Goal: Information Seeking & Learning: Check status

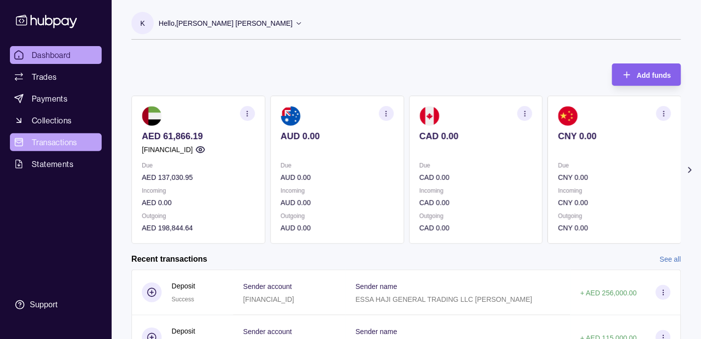
click at [49, 137] on span "Transactions" at bounding box center [55, 142] width 46 height 12
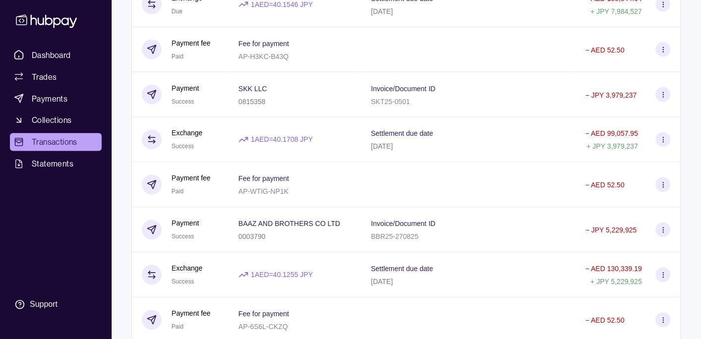
scroll to position [418, 0]
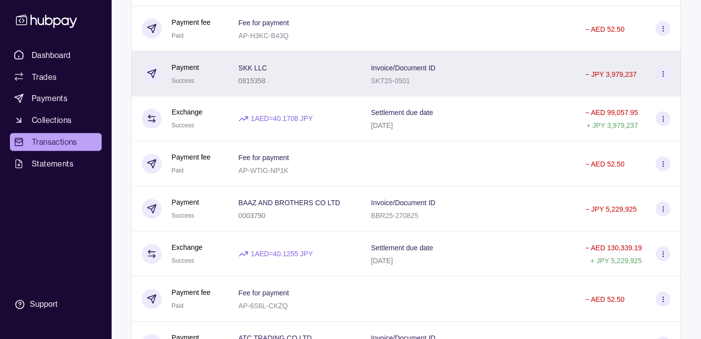
click at [336, 81] on div "SKK LLC 0815358" at bounding box center [295, 74] width 113 height 25
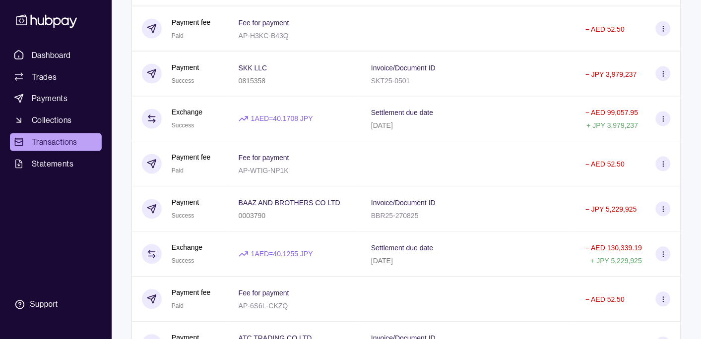
click at [284, 96] on html "Dashboard Trades Payments Collections Transactions Statements Support K Hello, …" at bounding box center [350, 120] width 701 height 1076
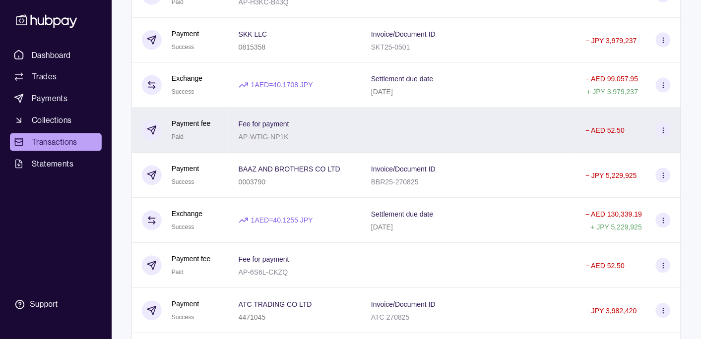
scroll to position [470, 0]
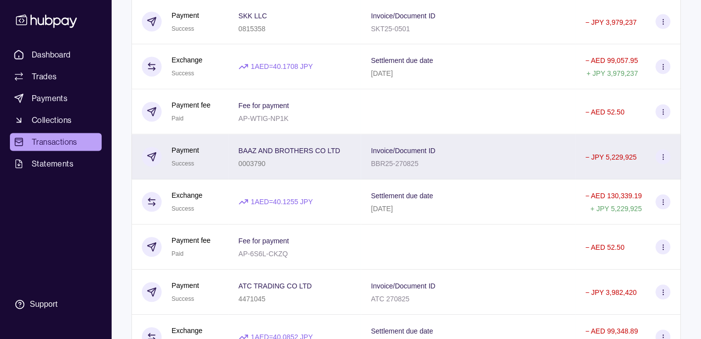
click at [327, 169] on div "0003790" at bounding box center [290, 164] width 102 height 12
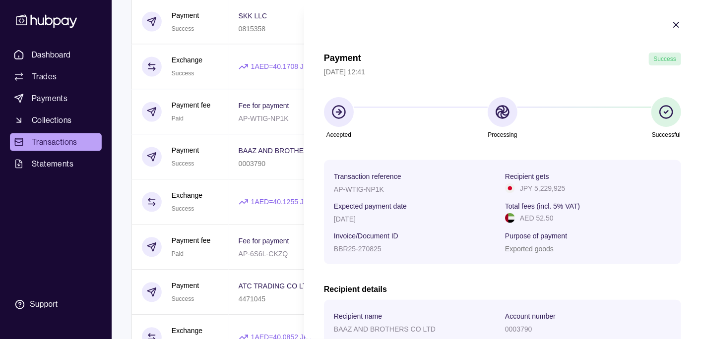
click at [290, 173] on html "Dashboard Trades Payments Collections Transactions Statements Support K Hello, …" at bounding box center [350, 68] width 701 height 1076
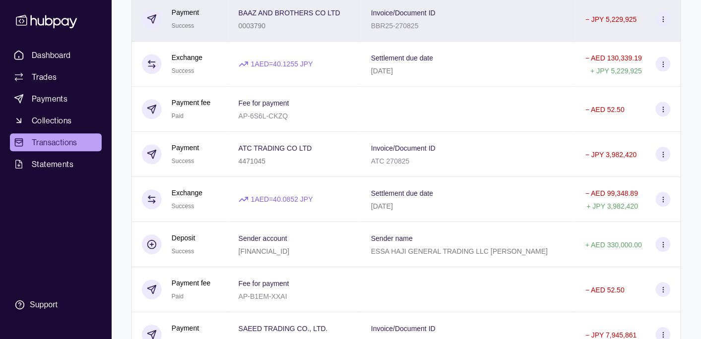
scroll to position [627, 0]
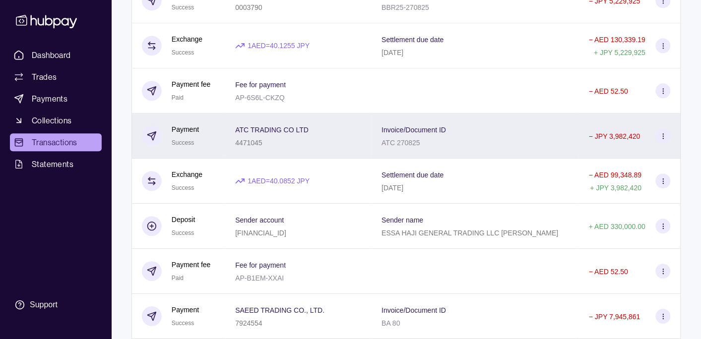
click at [346, 143] on div "ATC TRADING CO LTD 4471045" at bounding box center [298, 136] width 127 height 25
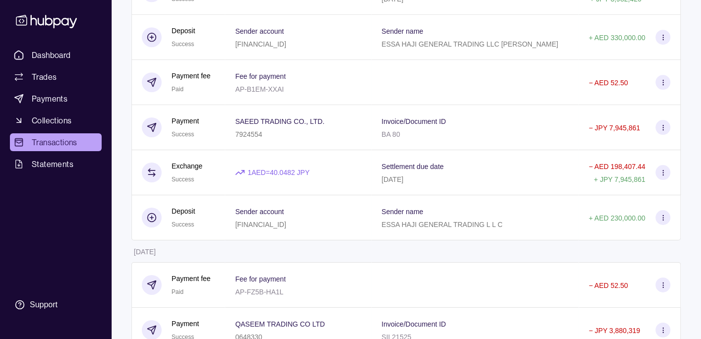
scroll to position [836, 0]
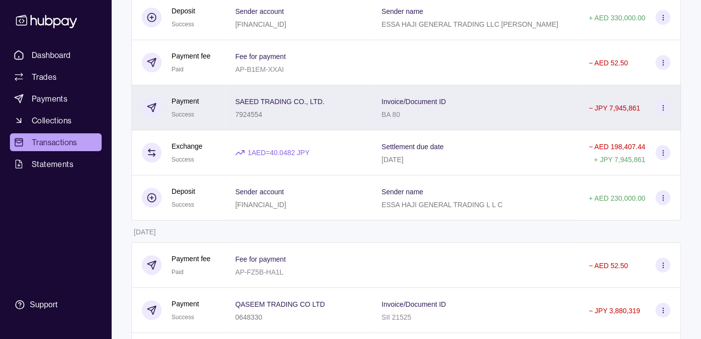
click at [350, 118] on div "SAEED TRADING CO., LTD. 7924554" at bounding box center [298, 107] width 127 height 25
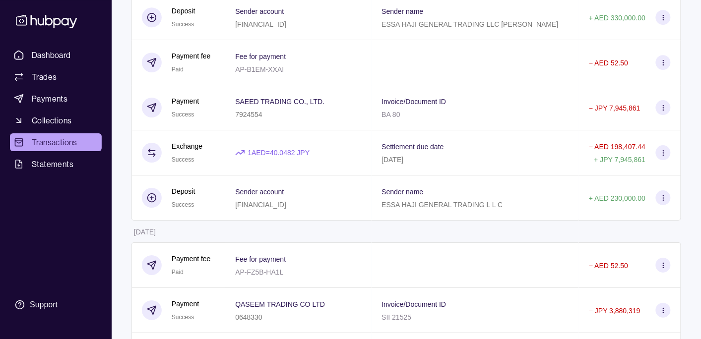
click at [275, 130] on div "SAEED TRADING CO., LTD. 7924554" at bounding box center [298, 107] width 146 height 45
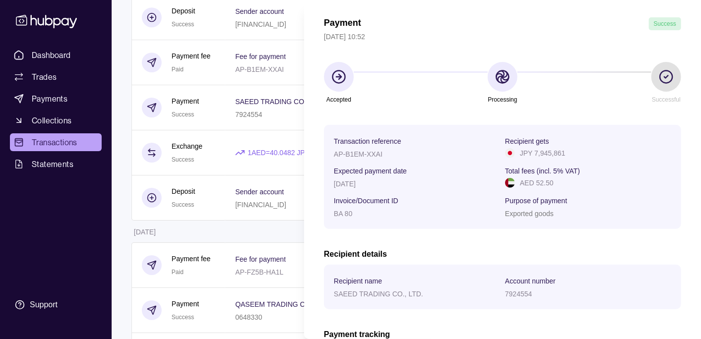
scroll to position [52, 0]
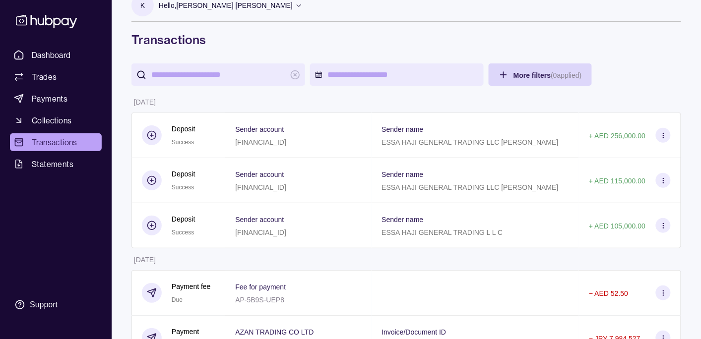
scroll to position [0, 0]
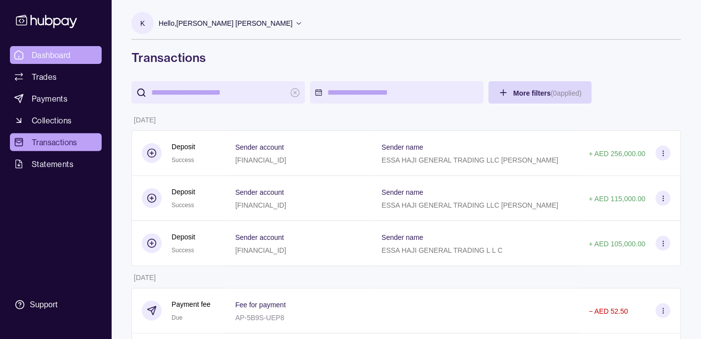
click at [51, 48] on link "Dashboard" at bounding box center [56, 55] width 92 height 18
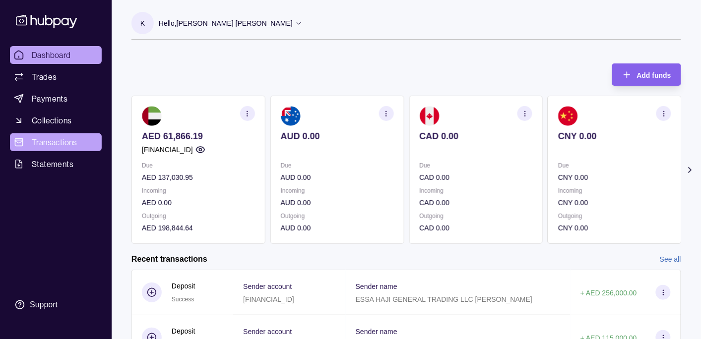
click at [65, 143] on span "Transactions" at bounding box center [55, 142] width 46 height 12
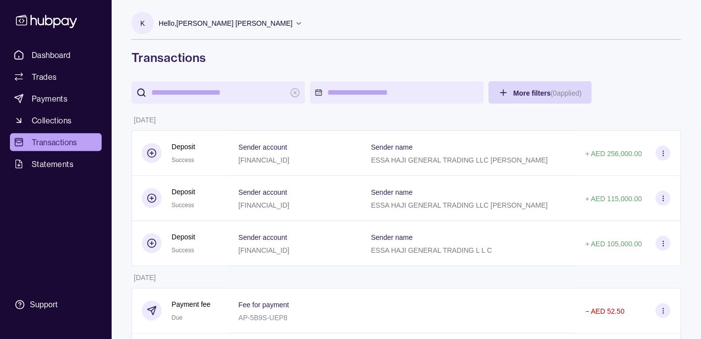
click at [193, 19] on p "Hello, [PERSON_NAME] [PERSON_NAME]" at bounding box center [226, 23] width 134 height 11
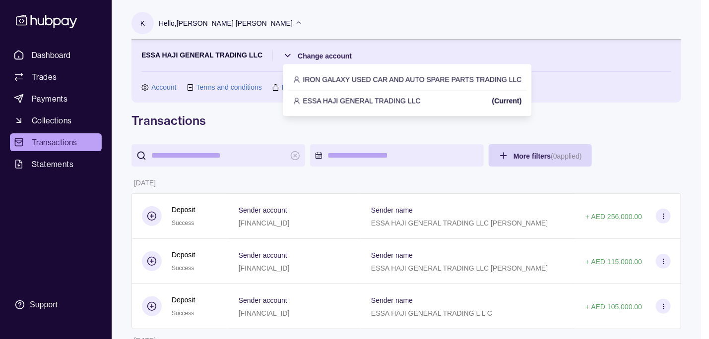
click at [346, 81] on p "IRON GALAXY USED CAR AND AUTO SPARE PARTS TRADING LLC" at bounding box center [412, 79] width 219 height 11
